Goal: Transaction & Acquisition: Book appointment/travel/reservation

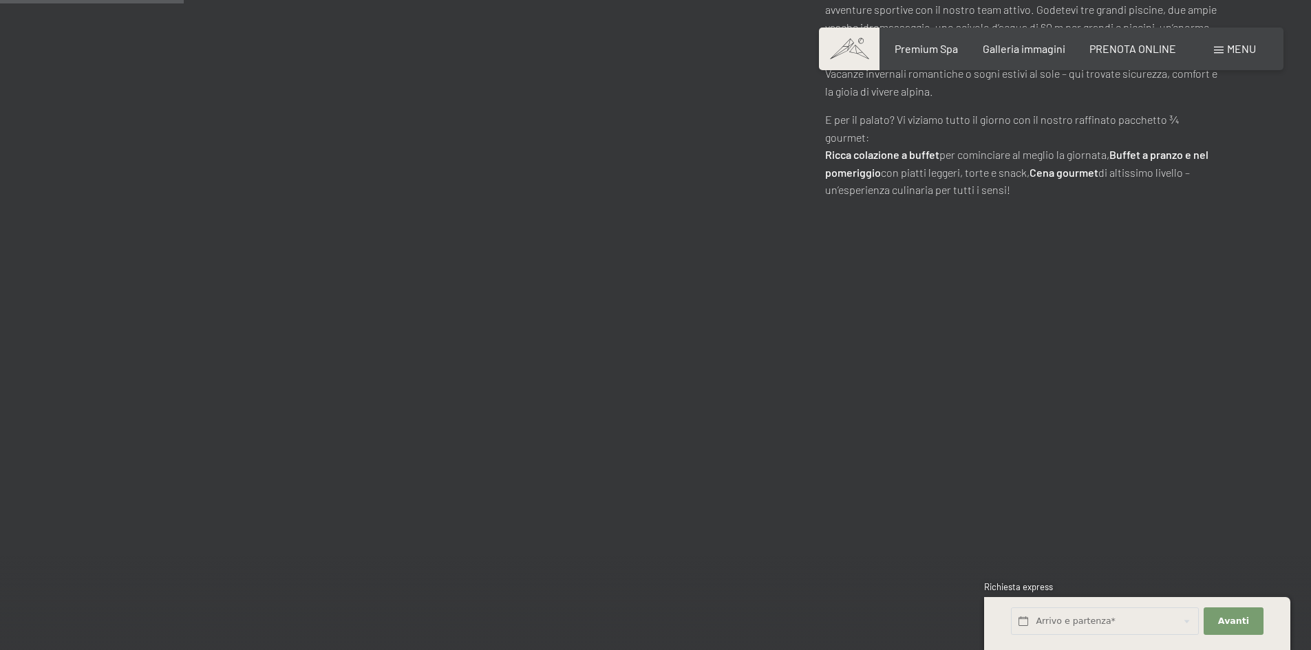
scroll to position [1514, 0]
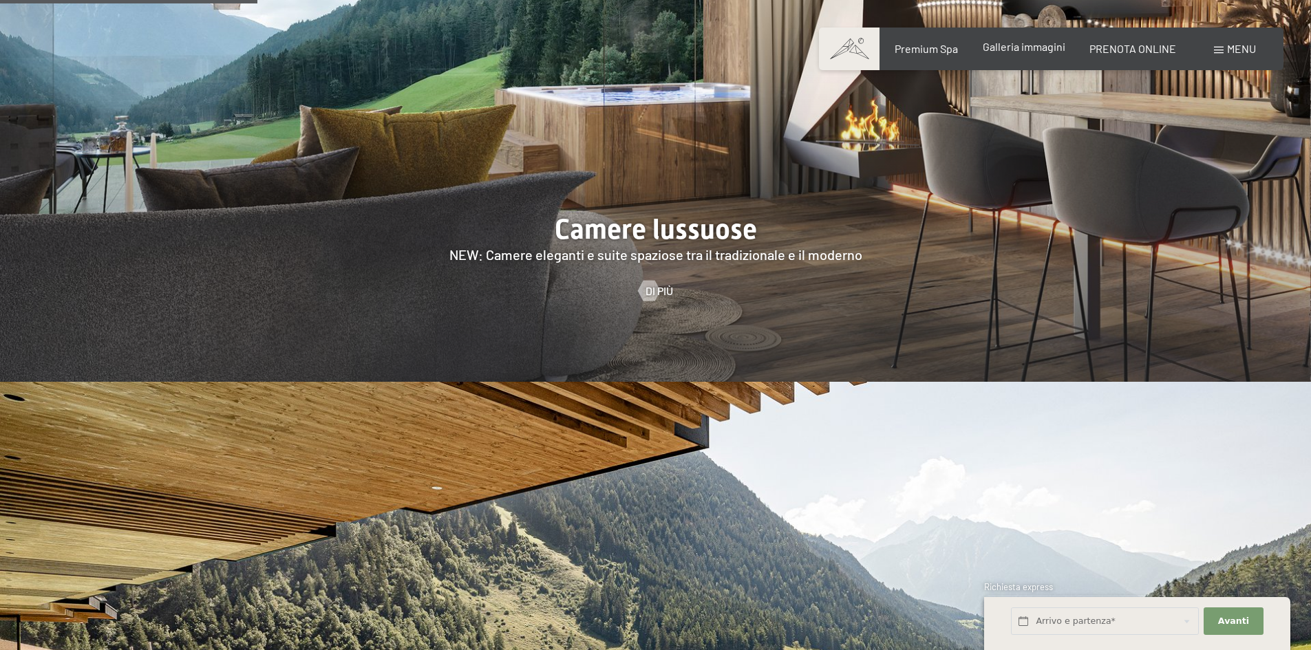
click at [1050, 50] on span "Galleria immagini" at bounding box center [1024, 46] width 83 height 13
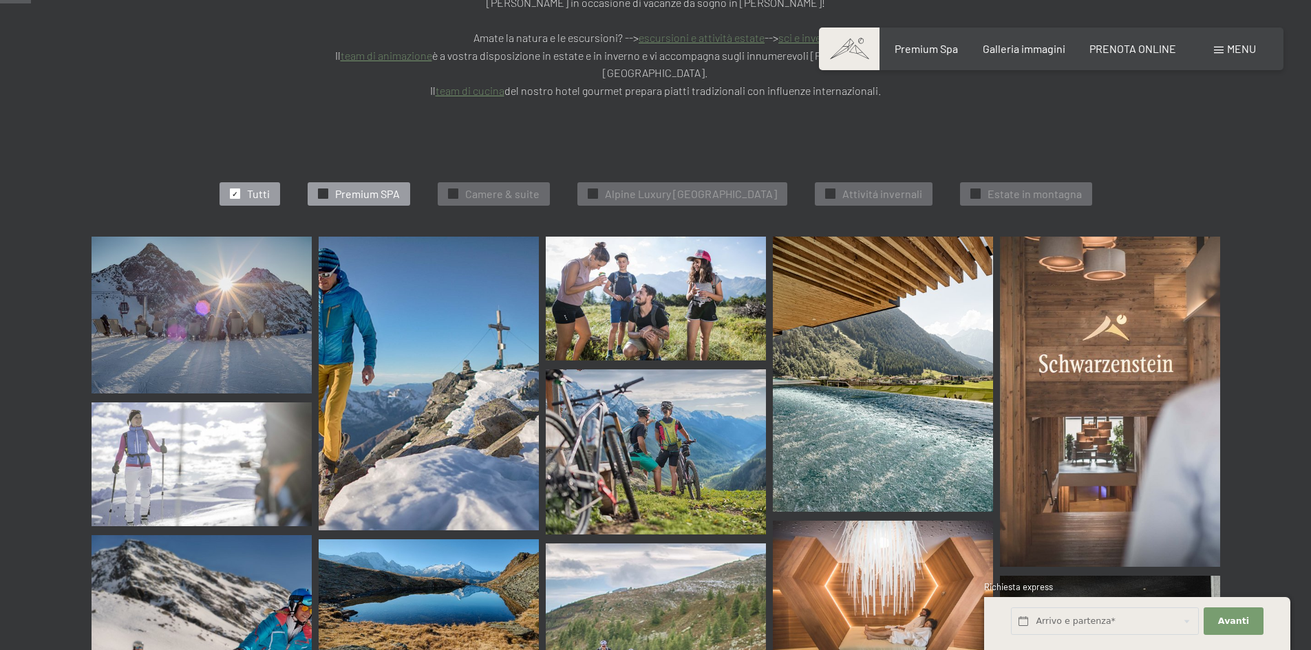
click at [380, 187] on span "Premium SPA" at bounding box center [367, 194] width 65 height 15
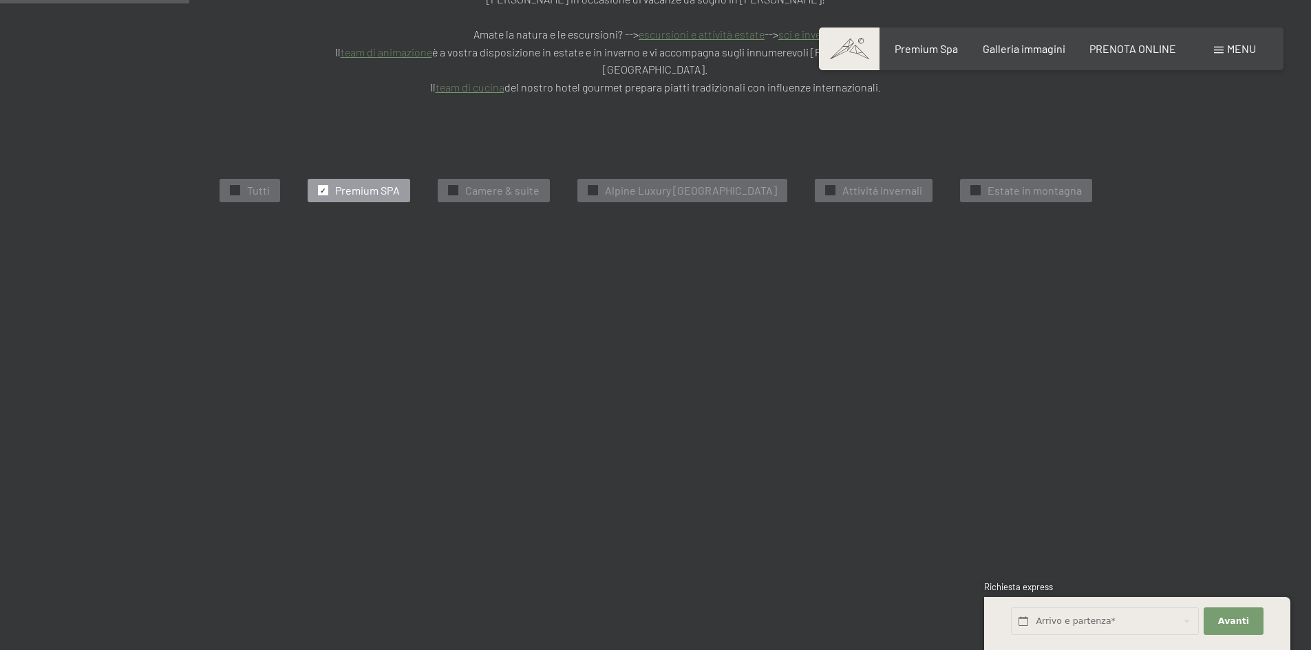
scroll to position [417, 0]
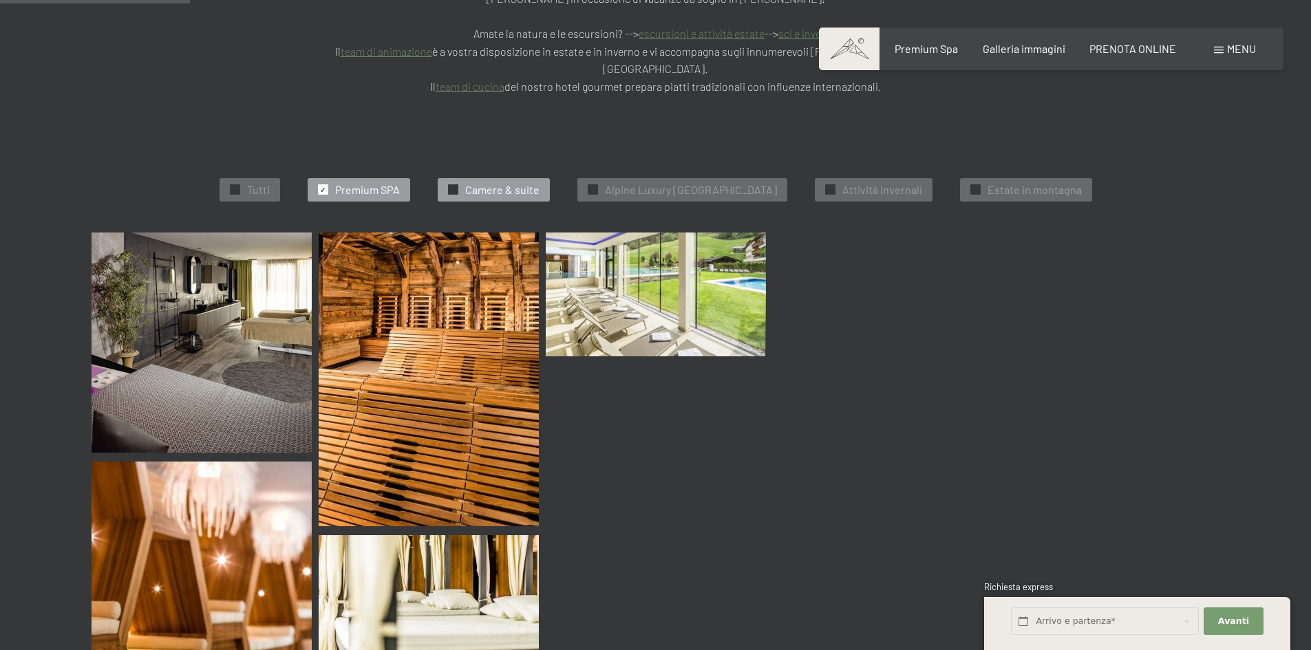
click at [472, 182] on span "Camere & suite" at bounding box center [502, 189] width 74 height 15
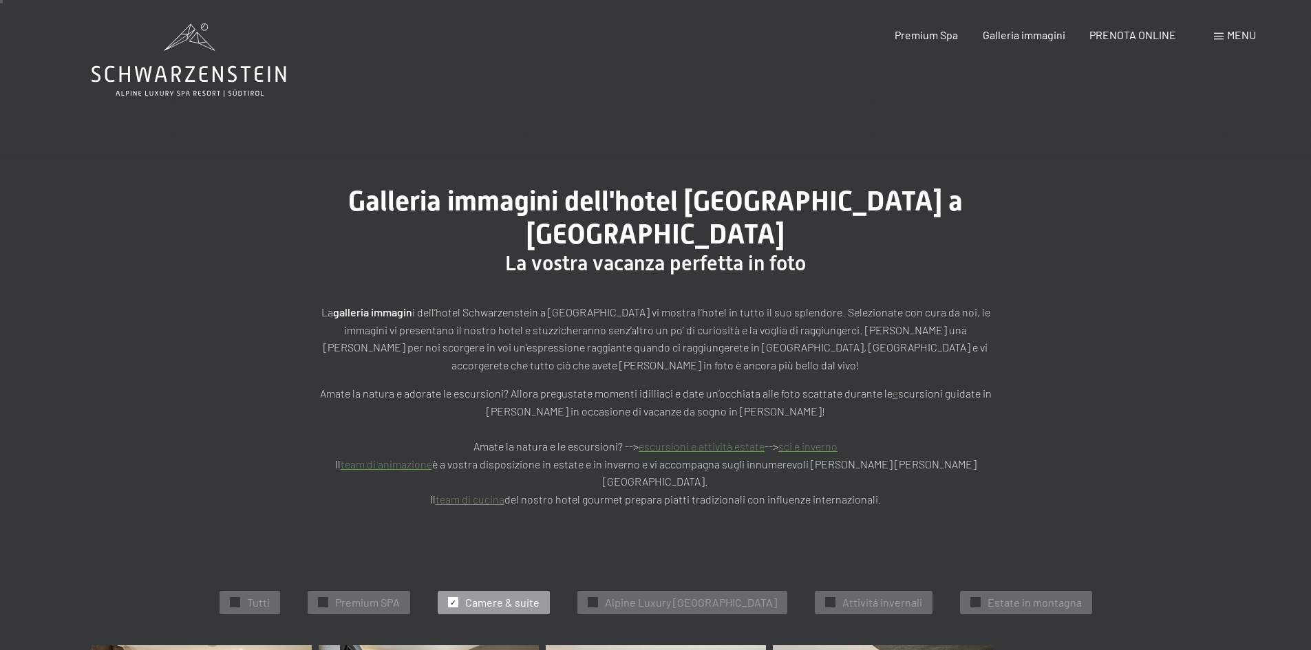
scroll to position [0, 0]
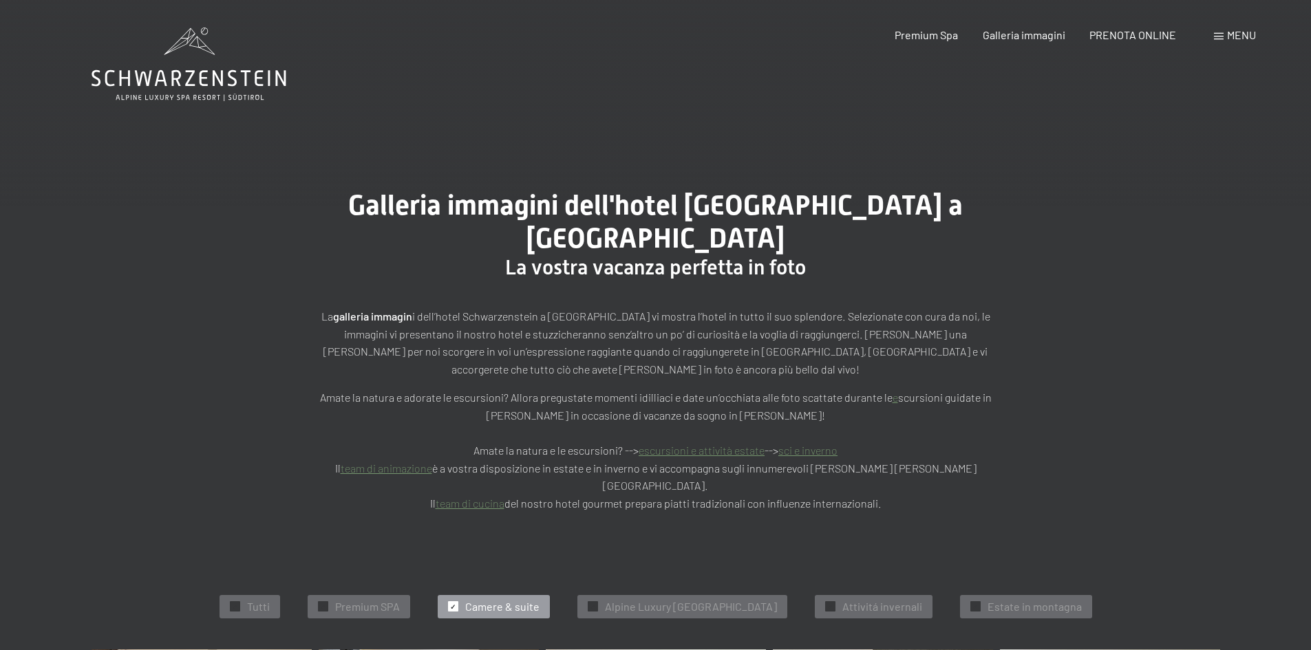
click at [449, 595] on div "✓ Camere & suite" at bounding box center [494, 606] width 112 height 23
click at [1140, 35] on span "PRENOTA ONLINE" at bounding box center [1133, 32] width 87 height 13
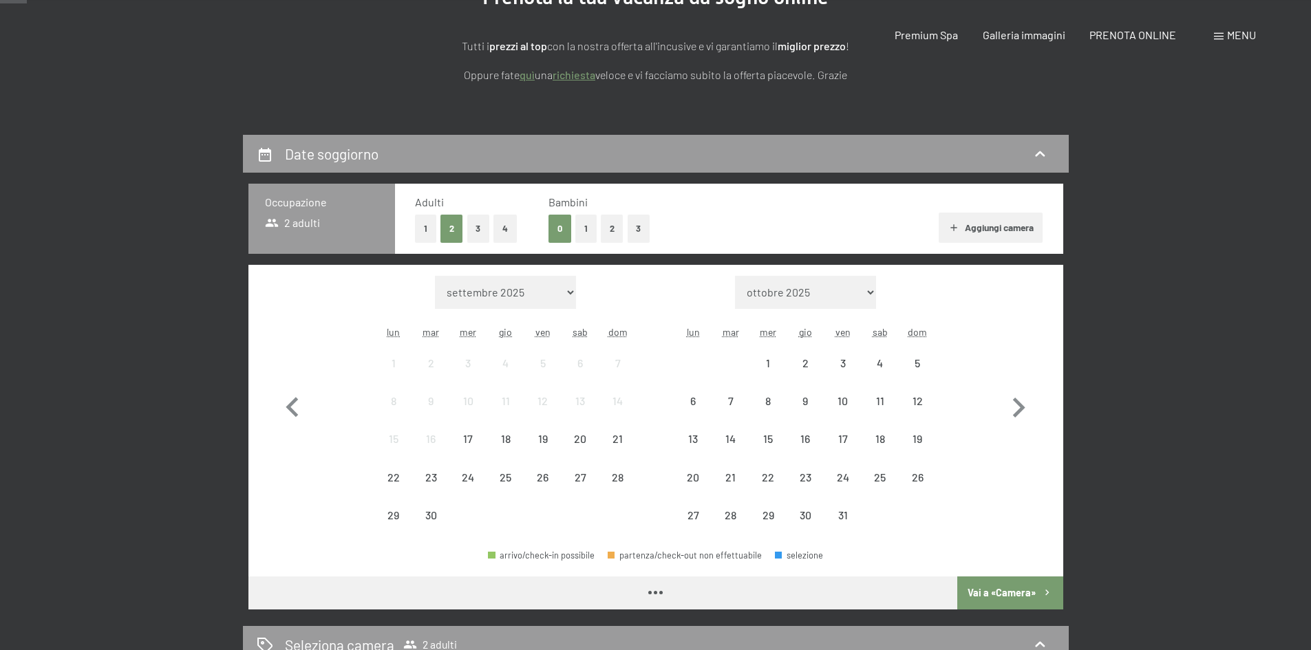
scroll to position [344, 0]
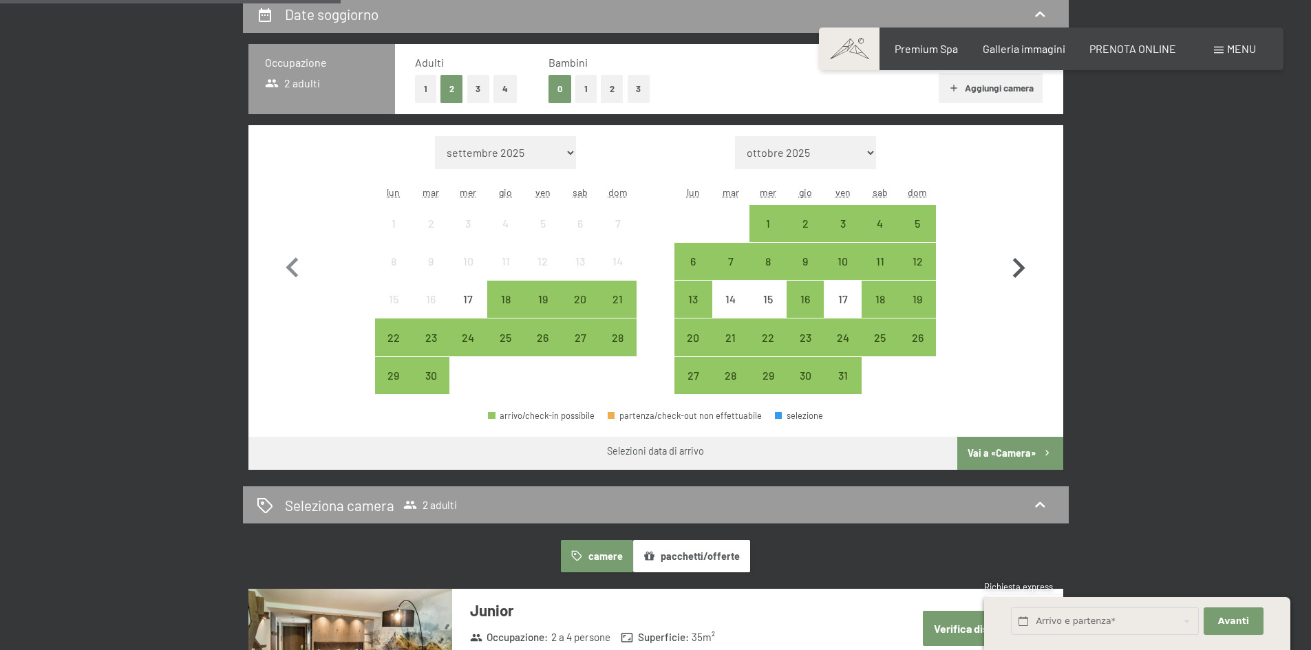
click at [1021, 263] on icon "button" at bounding box center [1019, 268] width 40 height 40
select select "2025-10-01"
select select "2025-11-01"
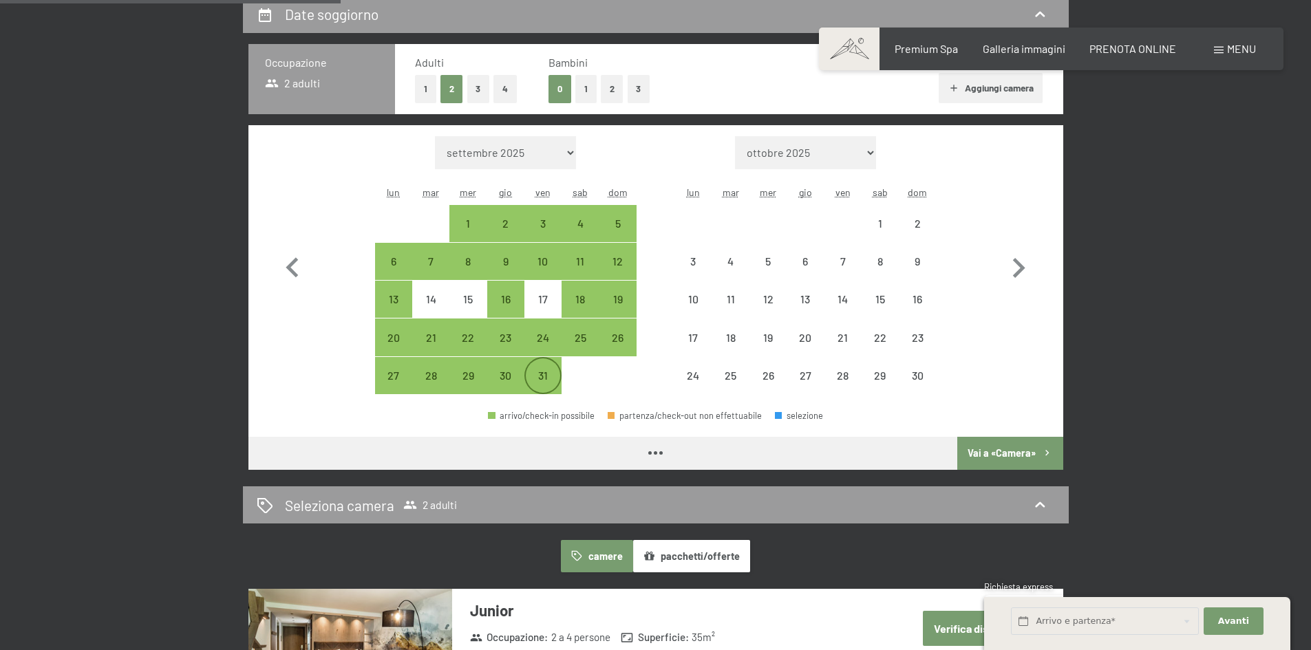
select select "2025-10-01"
select select "2025-11-01"
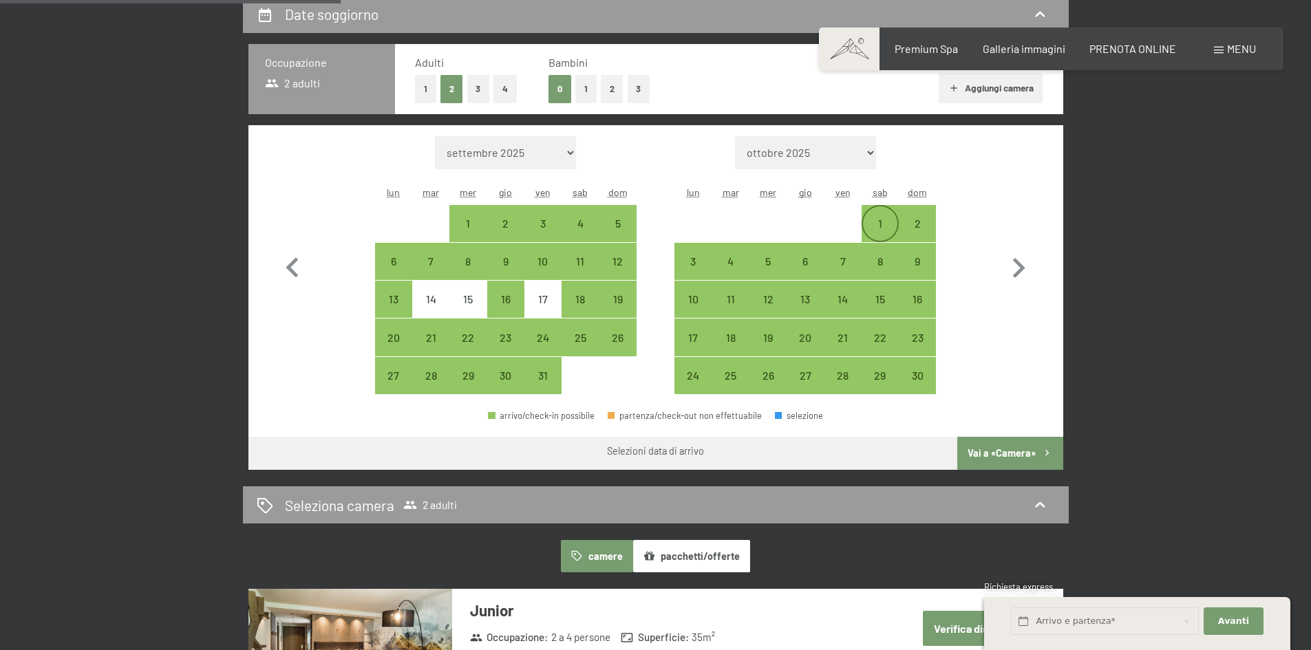
click at [876, 219] on div "1" at bounding box center [880, 235] width 34 height 34
select select "2025-10-01"
select select "2025-11-01"
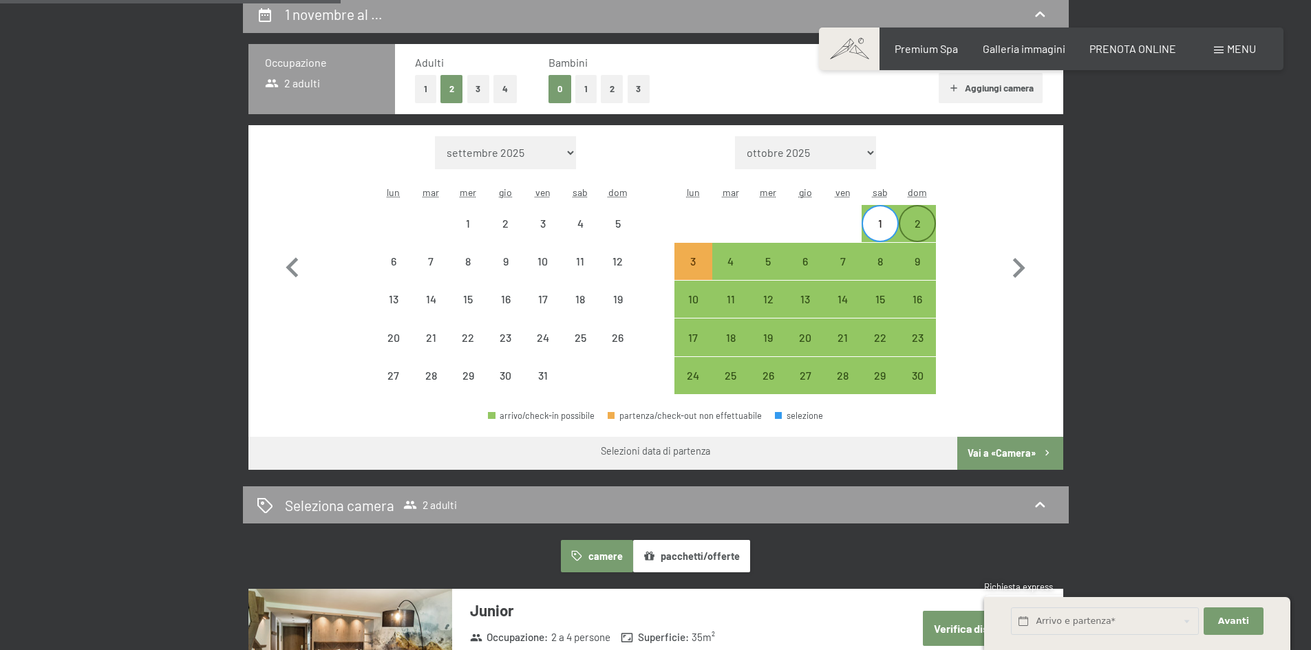
click at [912, 224] on div "2" at bounding box center [917, 235] width 34 height 34
select select "2025-10-01"
select select "2025-11-01"
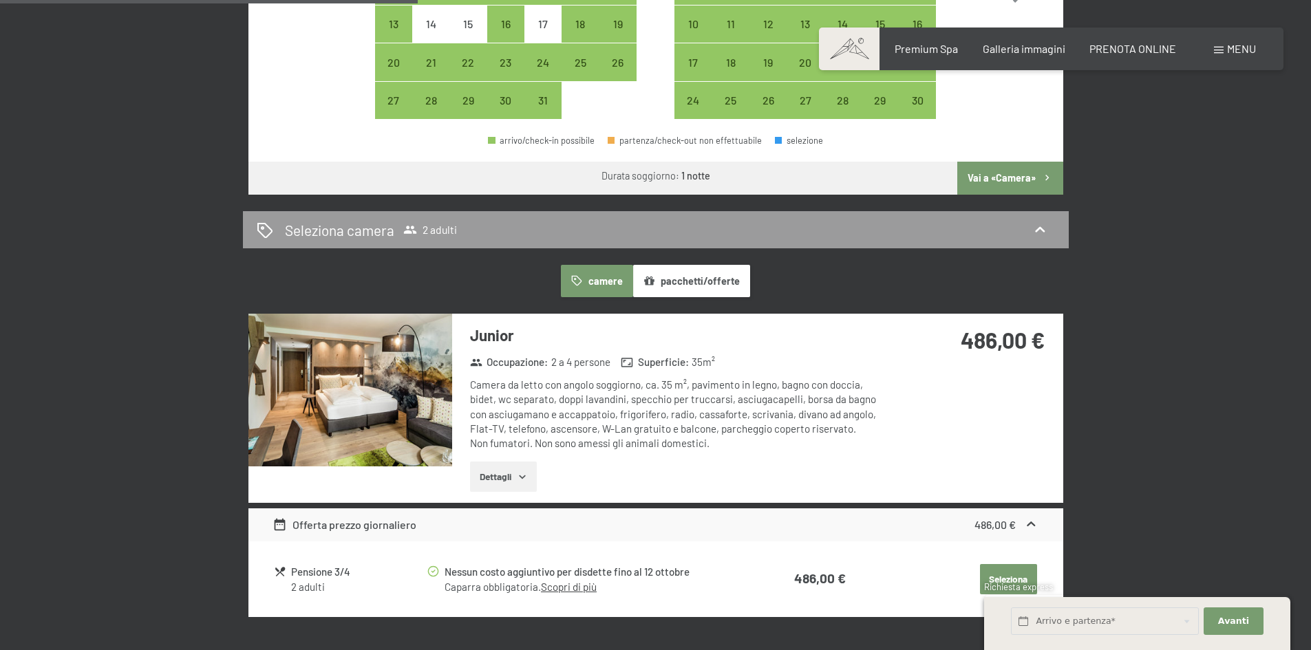
scroll to position [826, 0]
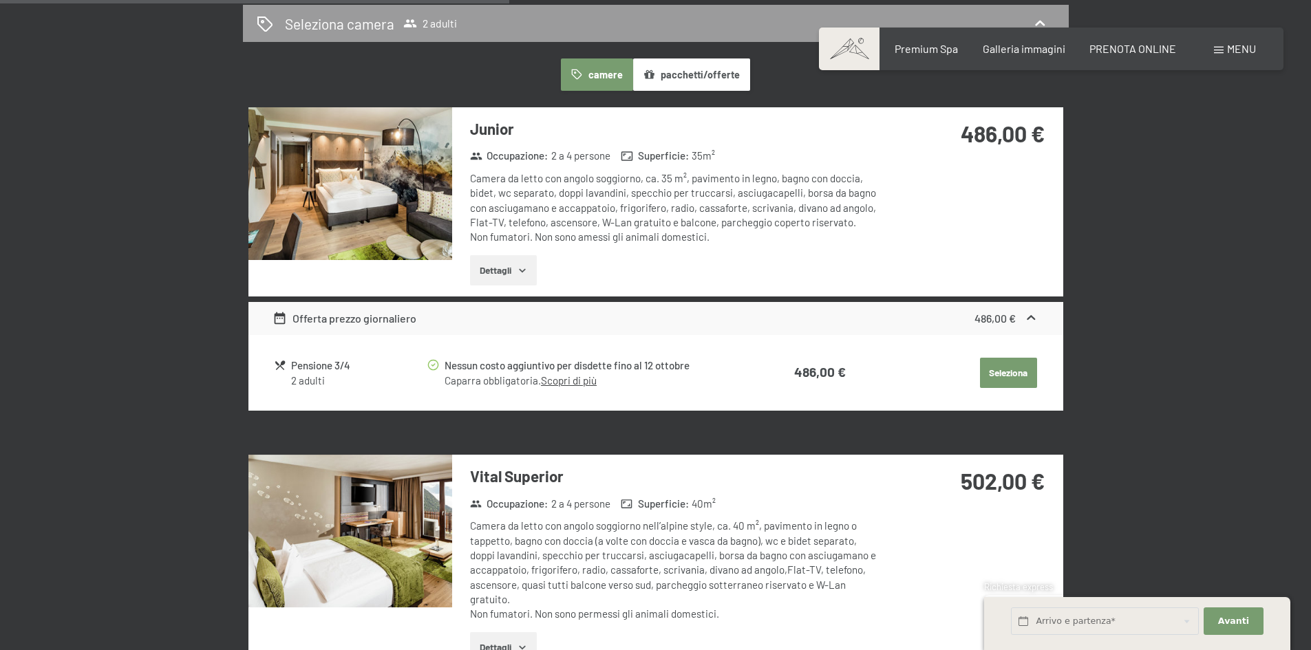
click at [505, 267] on button "Dettagli" at bounding box center [503, 270] width 67 height 30
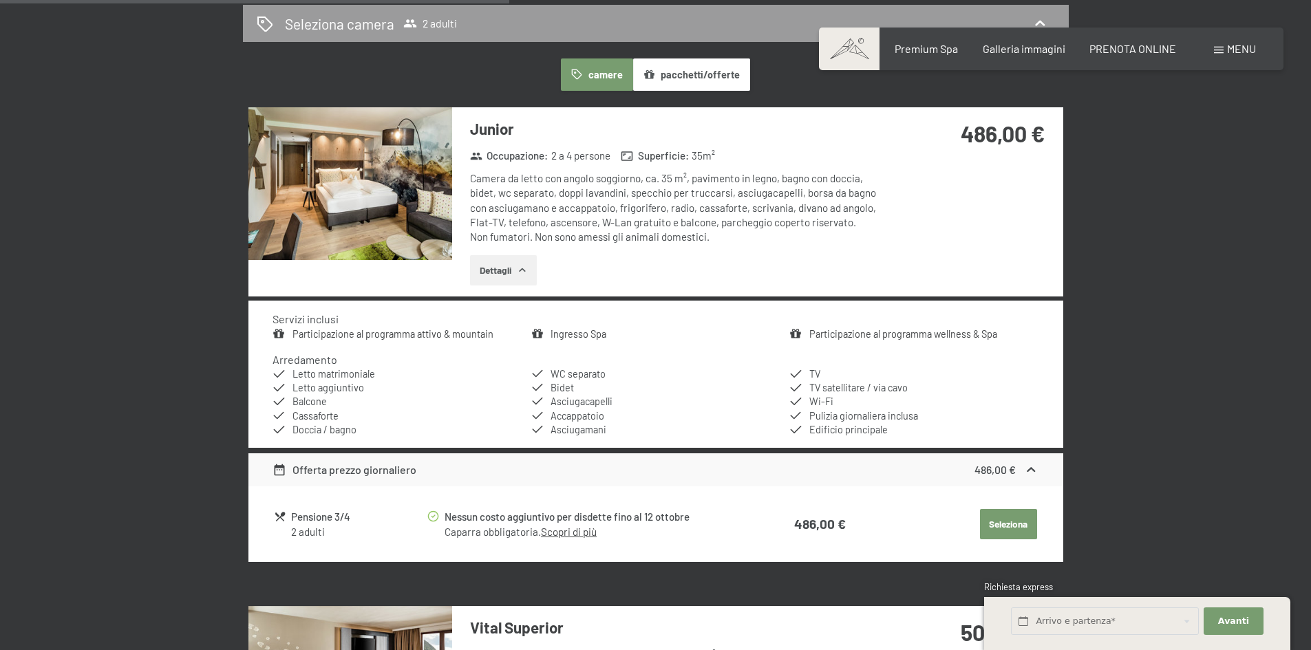
click at [403, 206] on img at bounding box center [350, 183] width 204 height 153
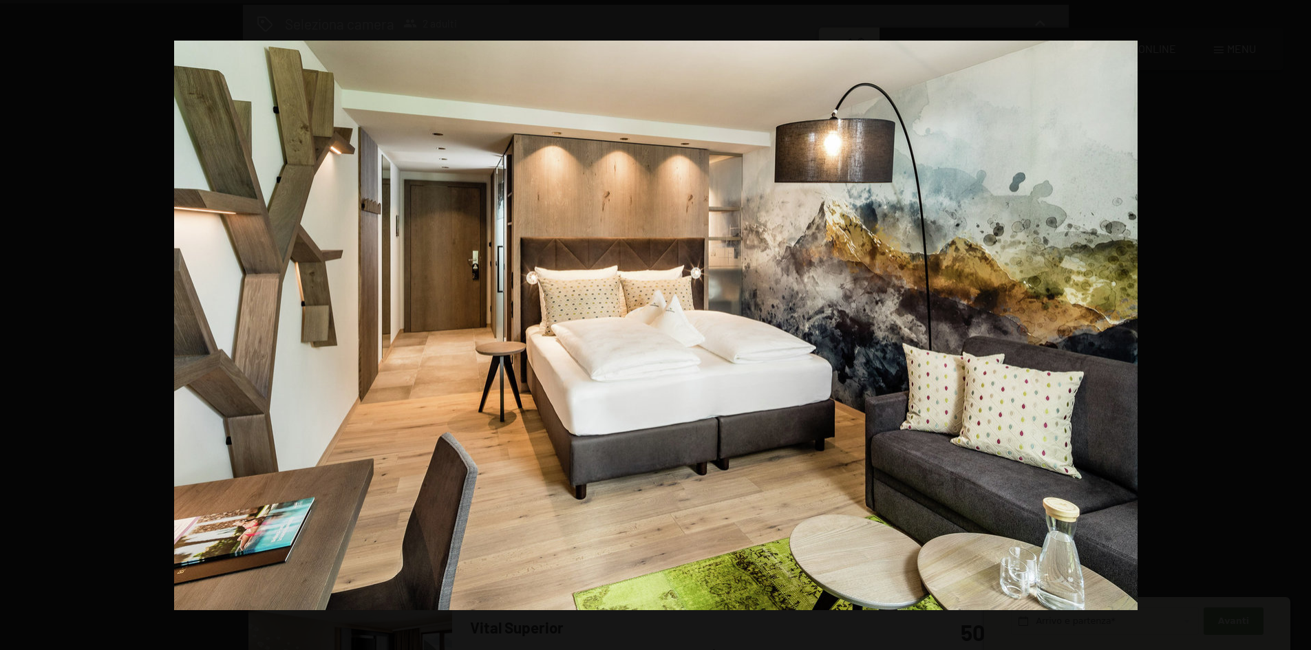
click at [1295, 323] on button "button" at bounding box center [1287, 325] width 48 height 69
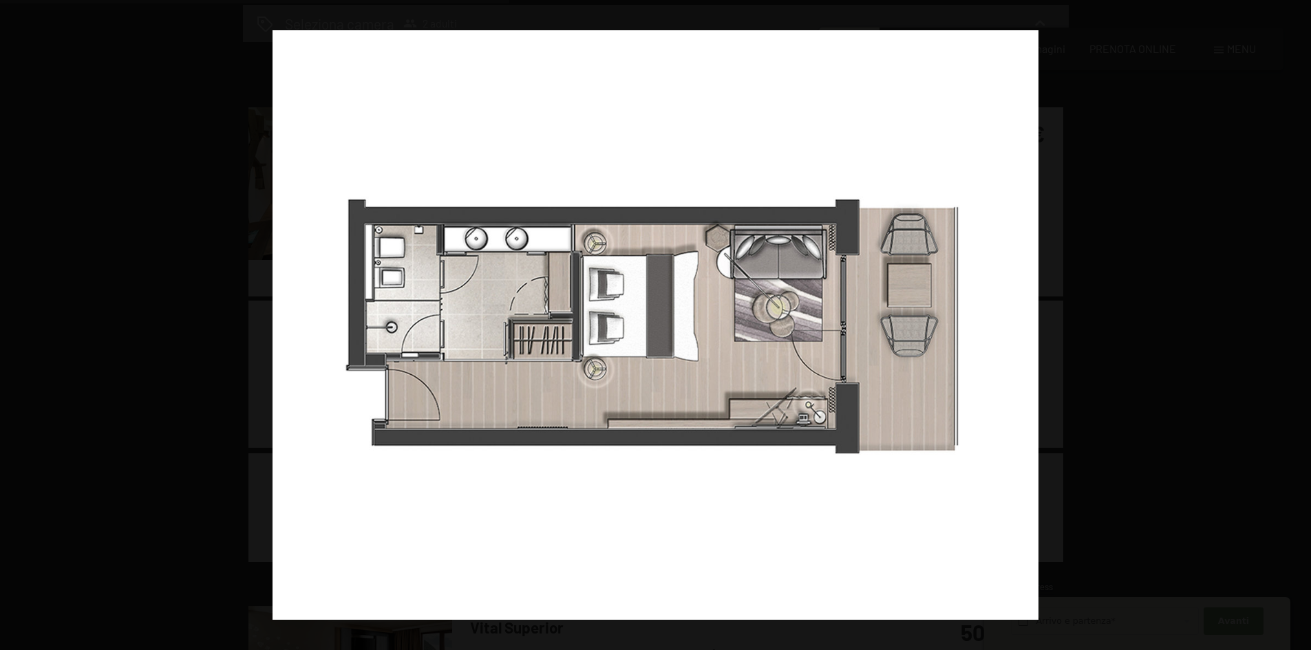
click at [1295, 323] on button "button" at bounding box center [1287, 325] width 48 height 69
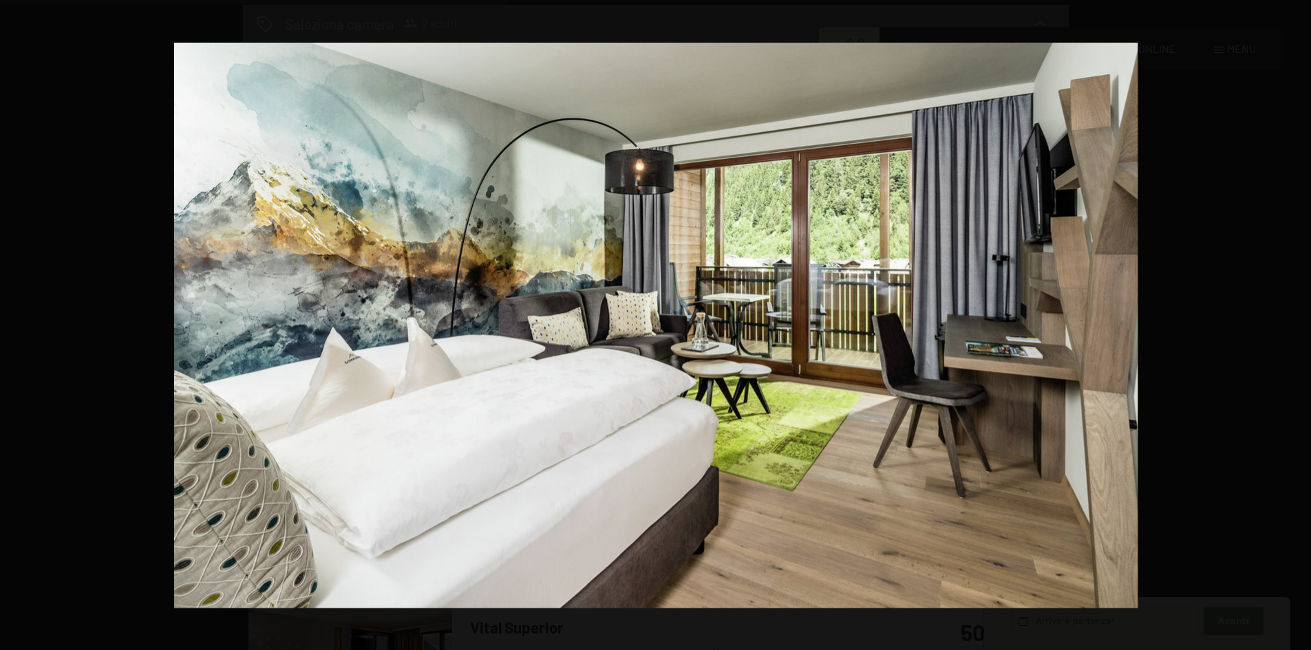
click at [1295, 323] on button "button" at bounding box center [1287, 325] width 48 height 69
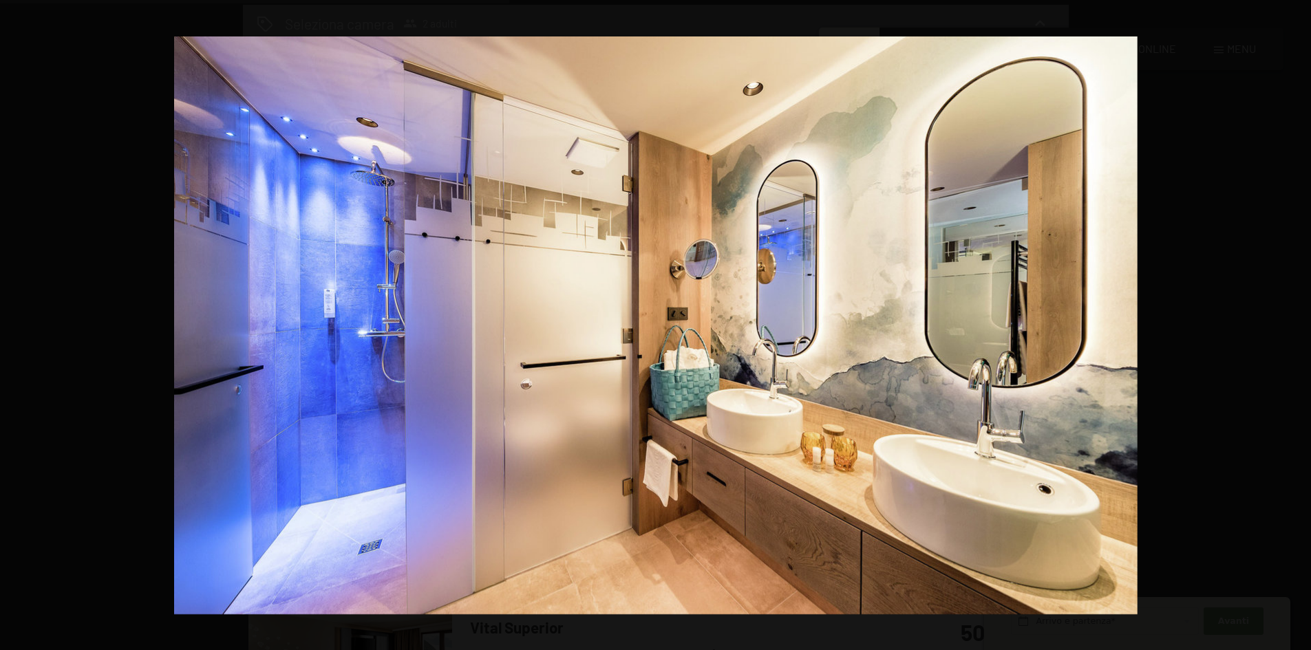
click at [1295, 323] on button "button" at bounding box center [1287, 325] width 48 height 69
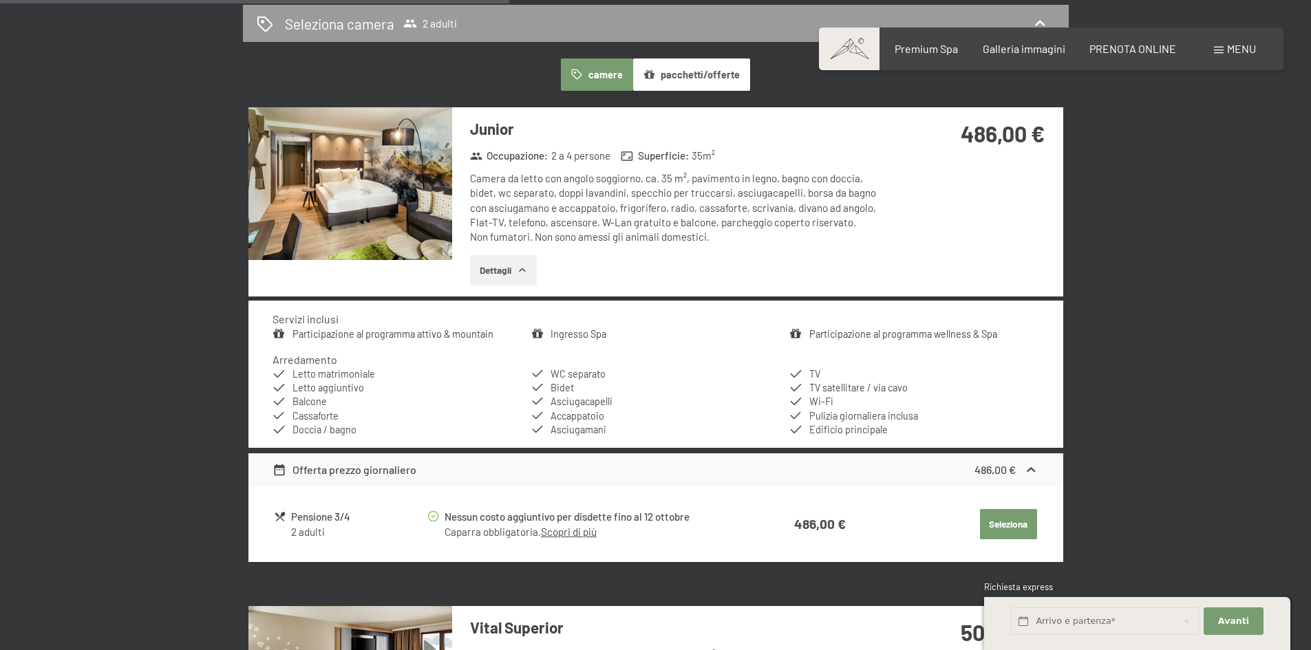
click at [1018, 524] on button "Seleziona" at bounding box center [1008, 524] width 57 height 30
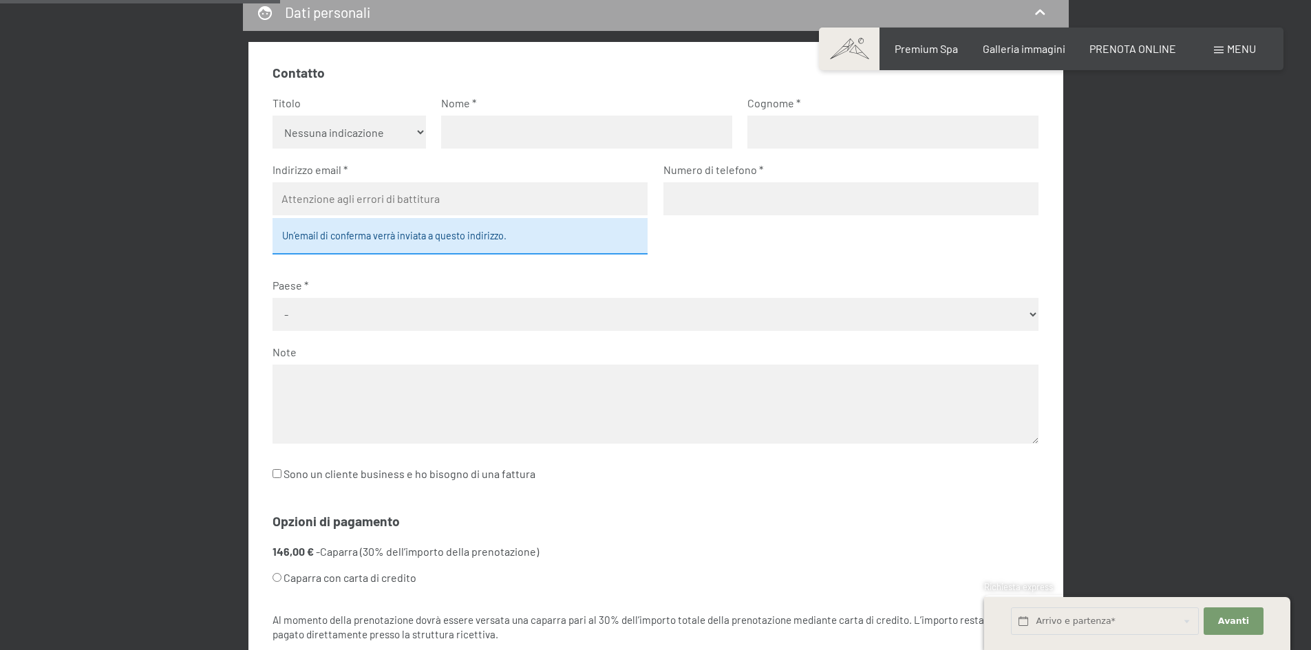
scroll to position [615, 0]
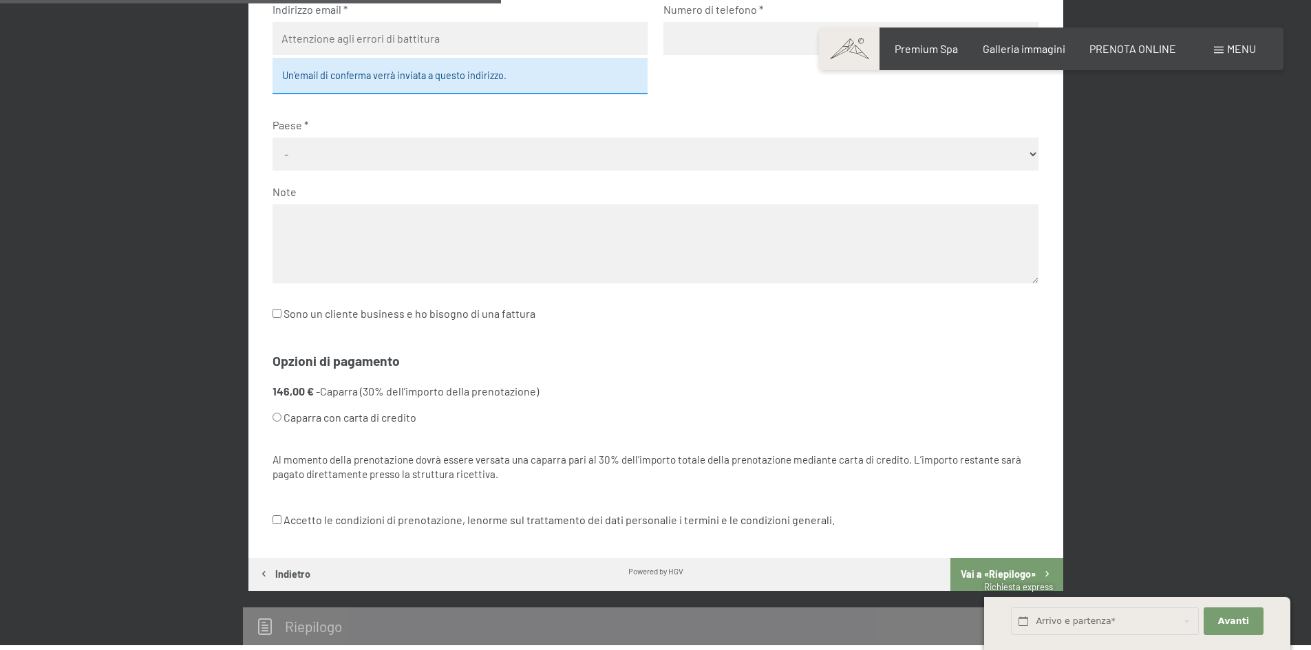
click at [401, 419] on label "Caparra con carta di credito" at bounding box center [639, 418] width 733 height 26
click at [282, 419] on input "Caparra con carta di credito" at bounding box center [277, 417] width 9 height 9
radio input "true"
